Goal: Task Accomplishment & Management: Complete application form

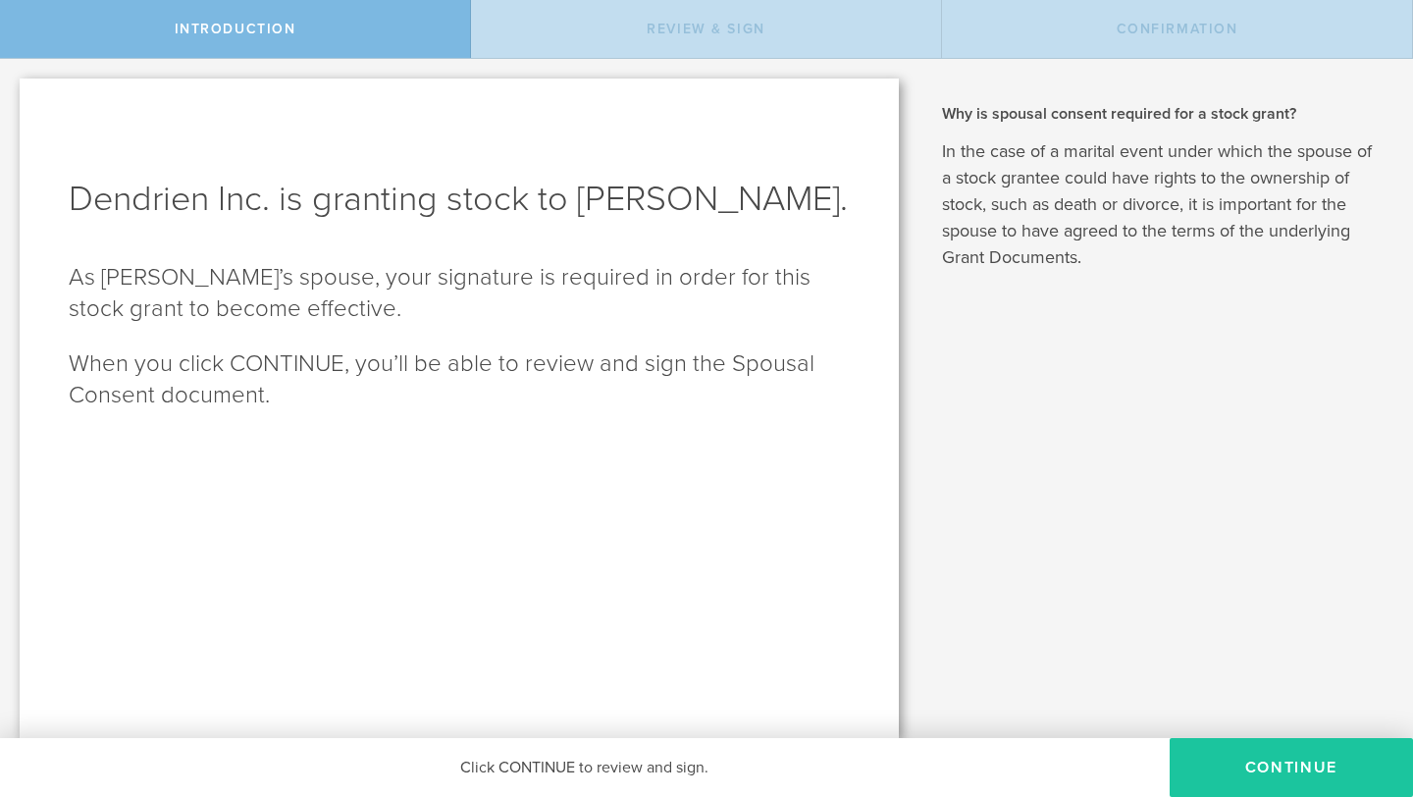
click at [1073, 715] on button "CONTINUE" at bounding box center [1291, 767] width 243 height 59
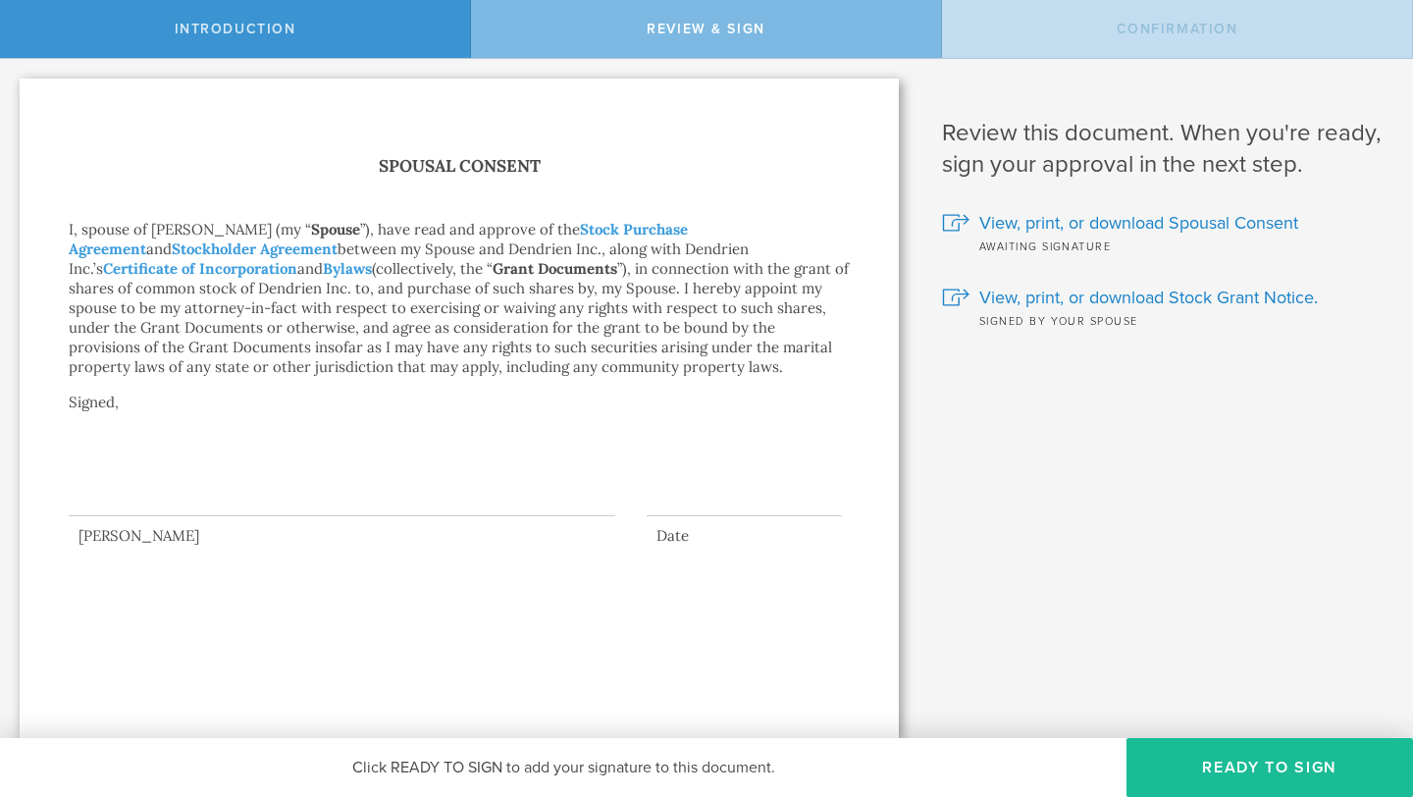
drag, startPoint x: 158, startPoint y: 473, endPoint x: 133, endPoint y: 490, distance: 29.7
click at [133, 491] on div at bounding box center [342, 477] width 547 height 78
click at [1073, 715] on button "Ready to Sign" at bounding box center [1269, 767] width 287 height 59
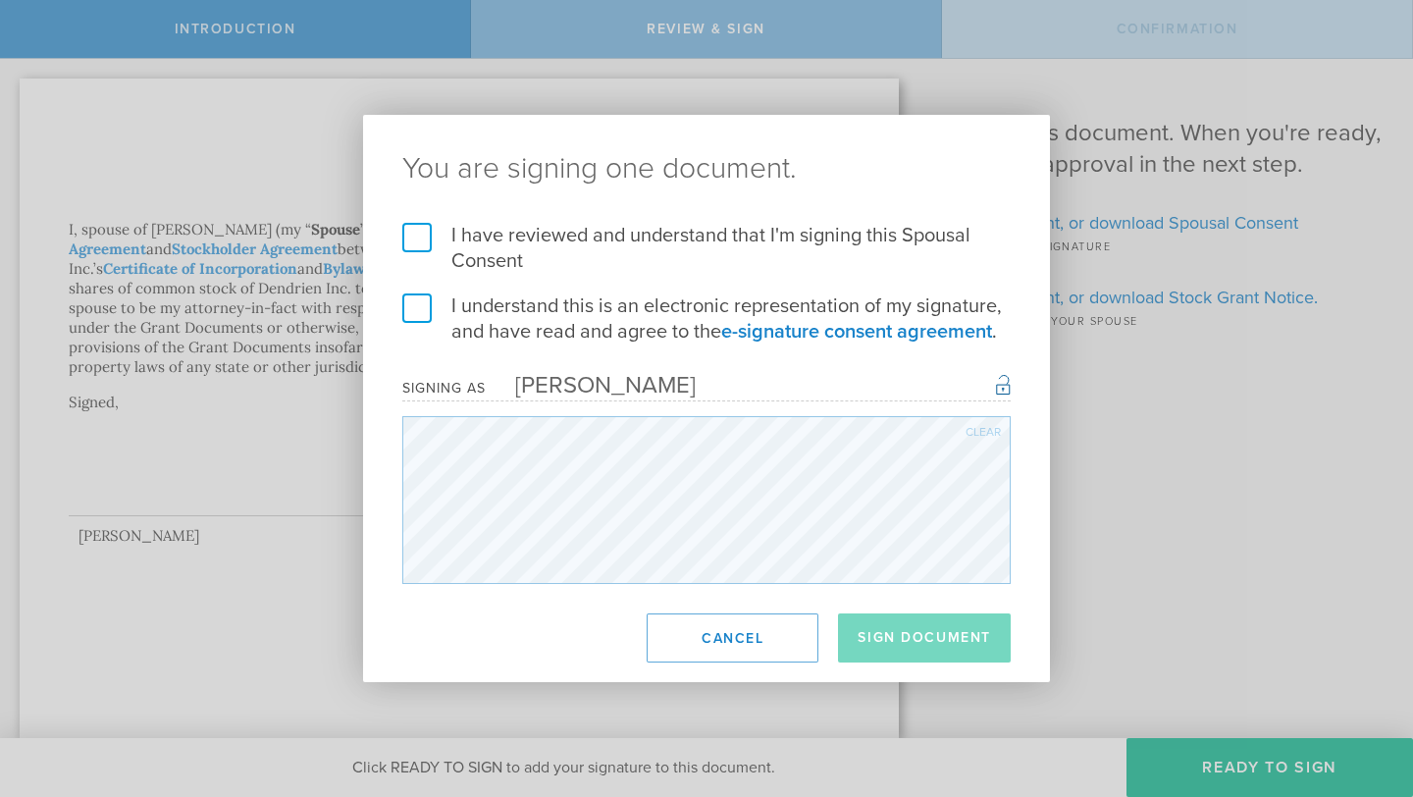
click at [605, 228] on label "I have reviewed and understand that I'm signing this Spousal Consent" at bounding box center [706, 248] width 608 height 51
click at [0, 0] on input "I have reviewed and understand that I'm signing this Spousal Consent" at bounding box center [0, 0] width 0 height 0
click at [416, 288] on form "I have reviewed and understand that I'm signing this Spousal Consent I understa…" at bounding box center [706, 403] width 608 height 361
click at [419, 311] on label "I understand this is an electronic representation of my signature, and have rea…" at bounding box center [706, 318] width 608 height 51
click at [0, 0] on input "I understand this is an electronic representation of my signature, and have rea…" at bounding box center [0, 0] width 0 height 0
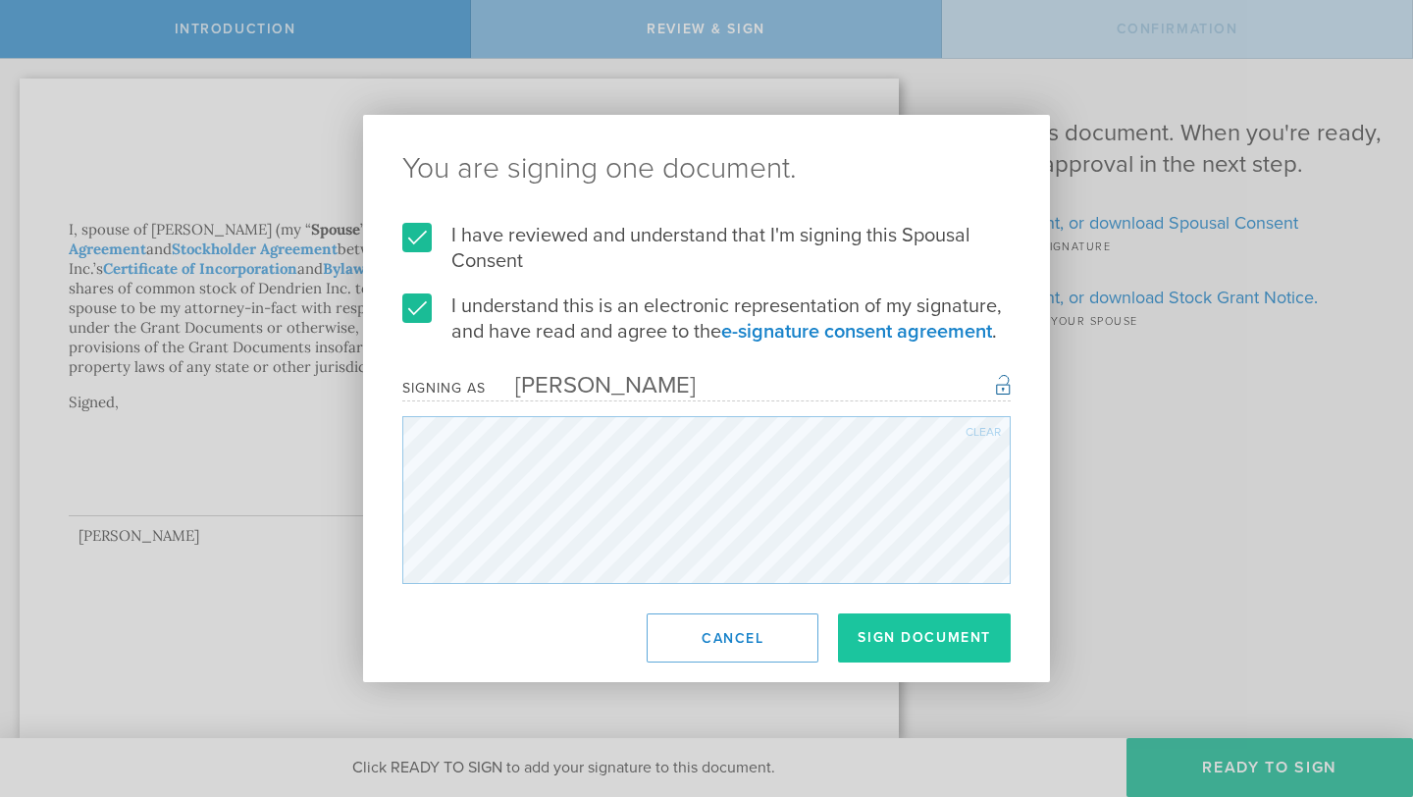
click at [859, 621] on button "Sign Document" at bounding box center [924, 637] width 173 height 49
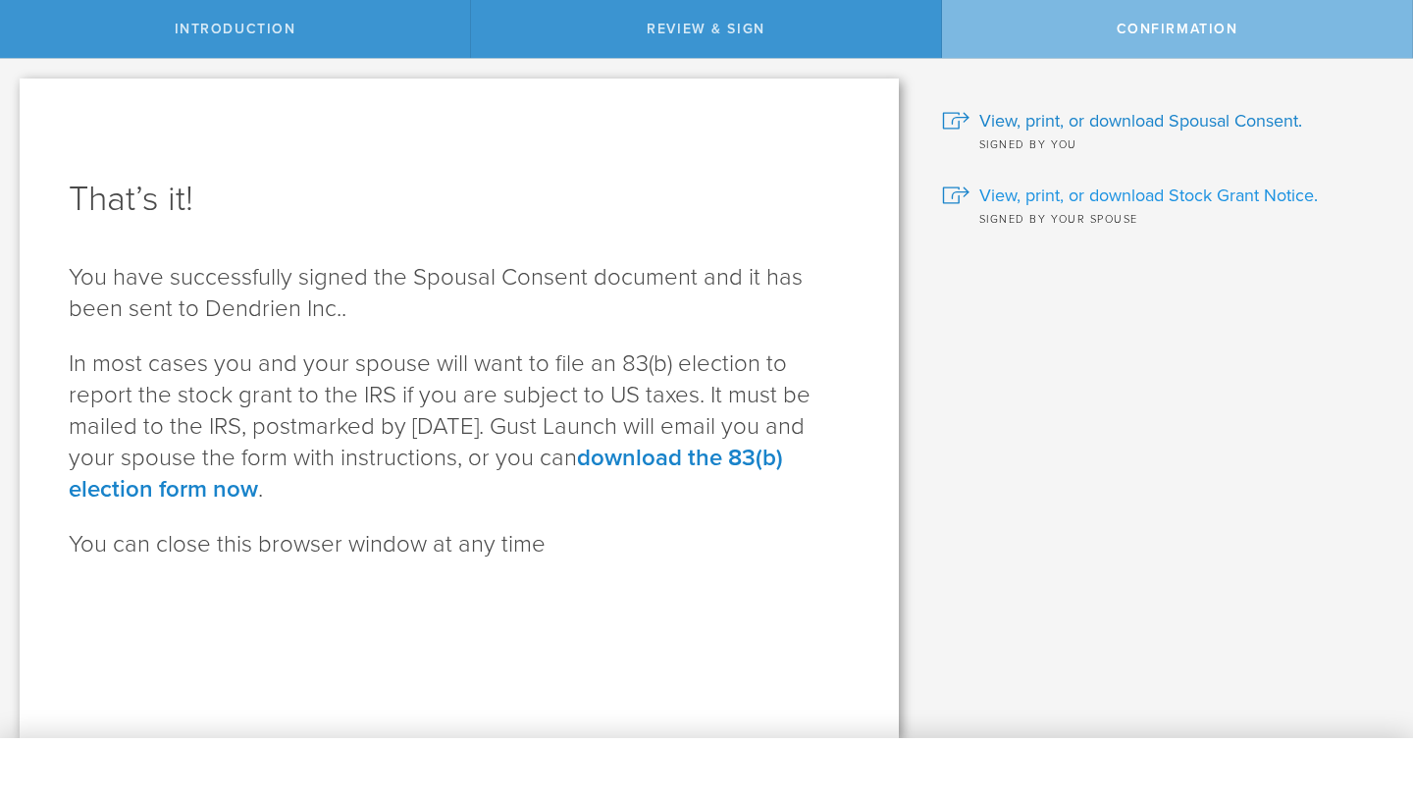
click at [1073, 190] on span "View, print, or download Stock Grant Notice." at bounding box center [1148, 195] width 339 height 26
